Goal: Task Accomplishment & Management: Manage account settings

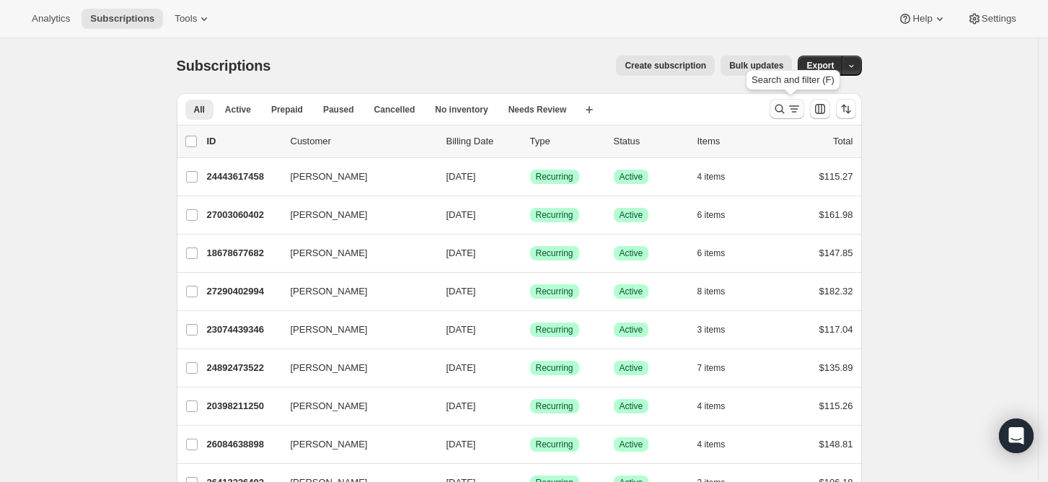
click at [796, 107] on icon "Search and filter results" at bounding box center [794, 109] width 14 height 14
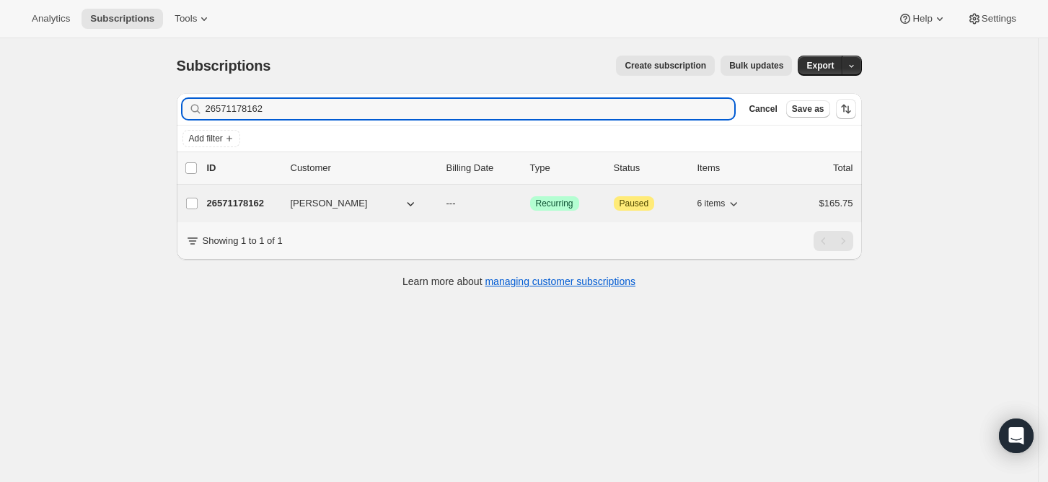
type input "26571178162"
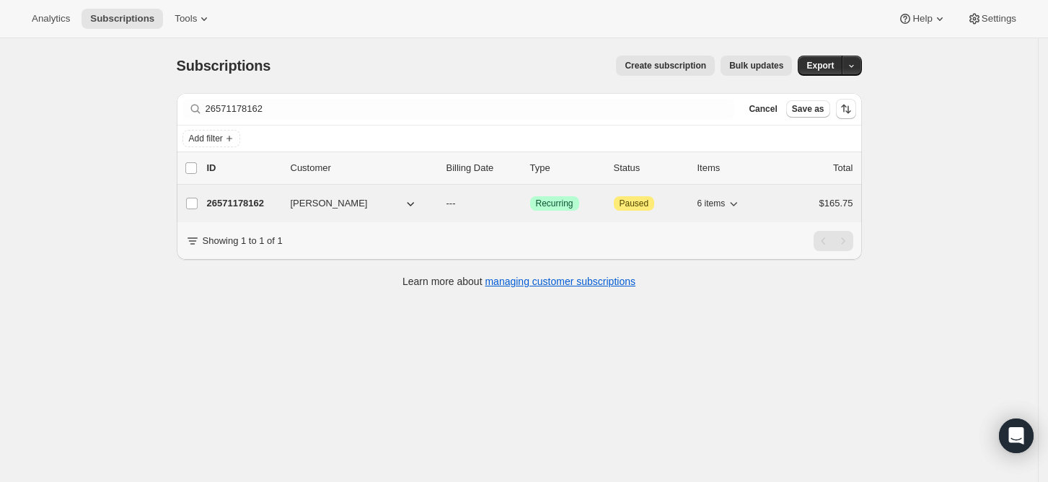
click at [507, 212] on div "26571178162 [PERSON_NAME] --- Success Recurring Attention Paused 6 items $165.75" at bounding box center [530, 203] width 646 height 20
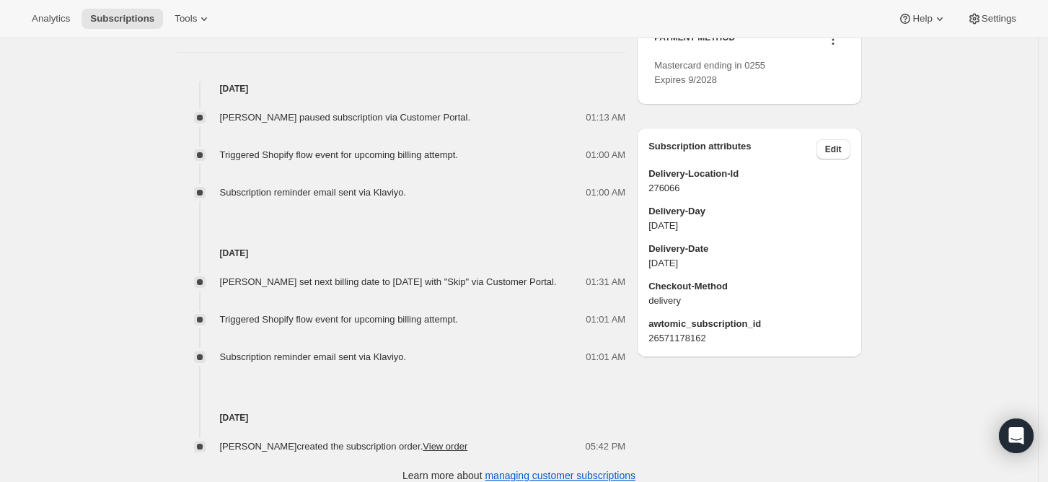
scroll to position [758, 0]
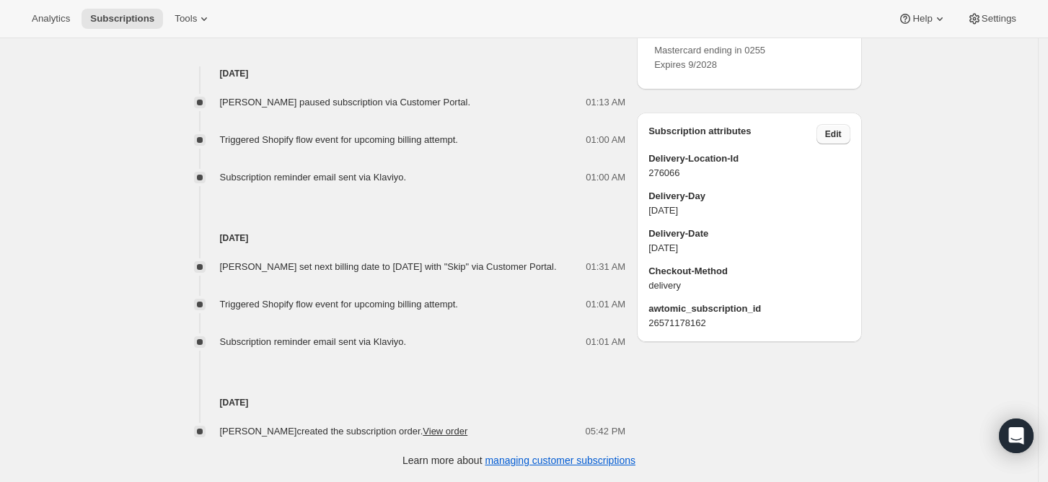
click at [842, 140] on span "Edit" at bounding box center [833, 134] width 17 height 12
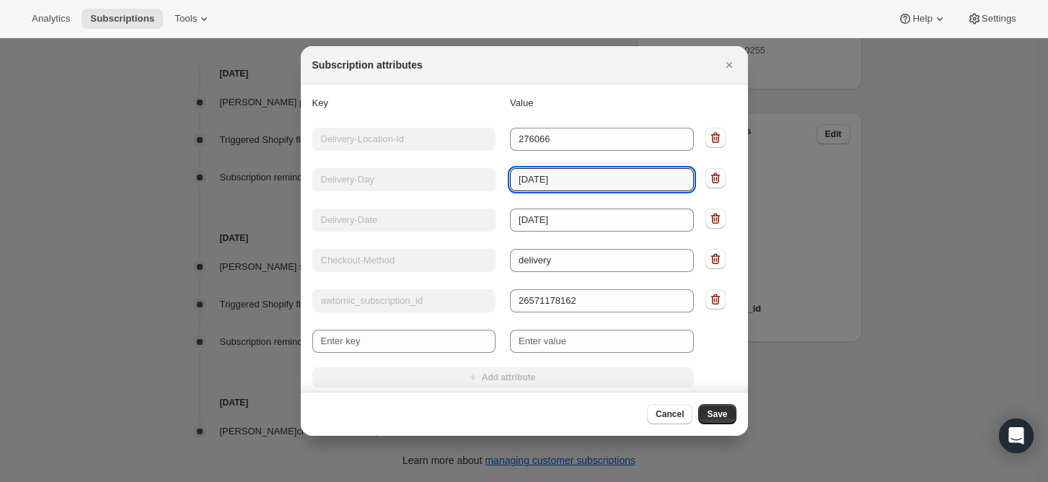
drag, startPoint x: 555, startPoint y: 185, endPoint x: 482, endPoint y: 166, distance: 75.4
click at [482, 166] on div "Key Delivery-Day Value [DATE]" at bounding box center [503, 178] width 382 height 26
click at [527, 183] on input "[DATE]" at bounding box center [602, 179] width 184 height 23
type input "[DATE]"
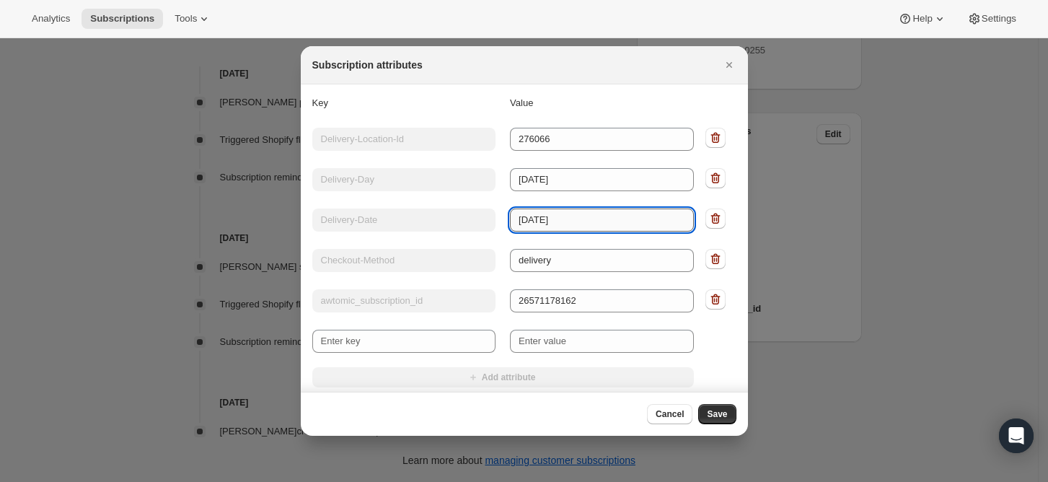
click at [575, 221] on input "[DATE]" at bounding box center [602, 219] width 184 height 23
type input "[DATE]"
click at [710, 416] on span "Save" at bounding box center [717, 414] width 20 height 12
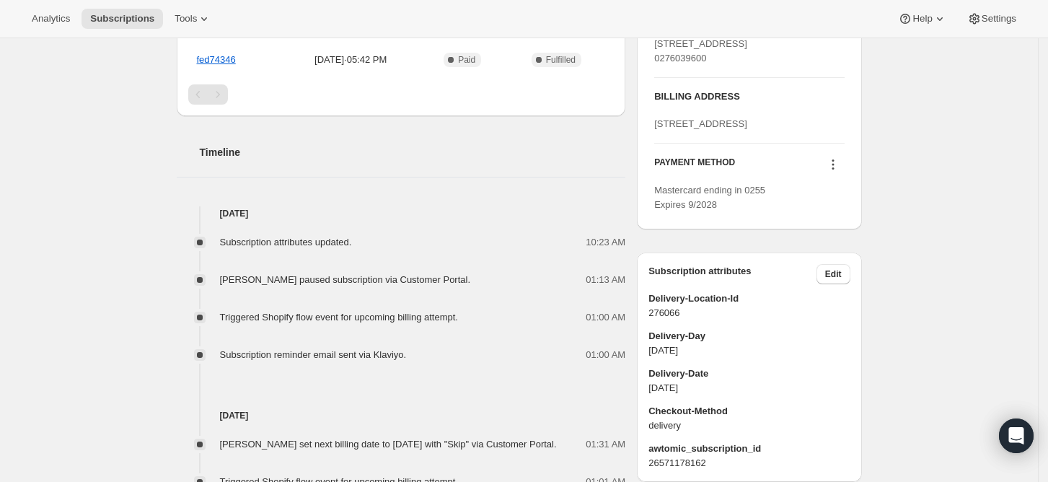
scroll to position [385, 0]
